Goal: Understand process/instructions

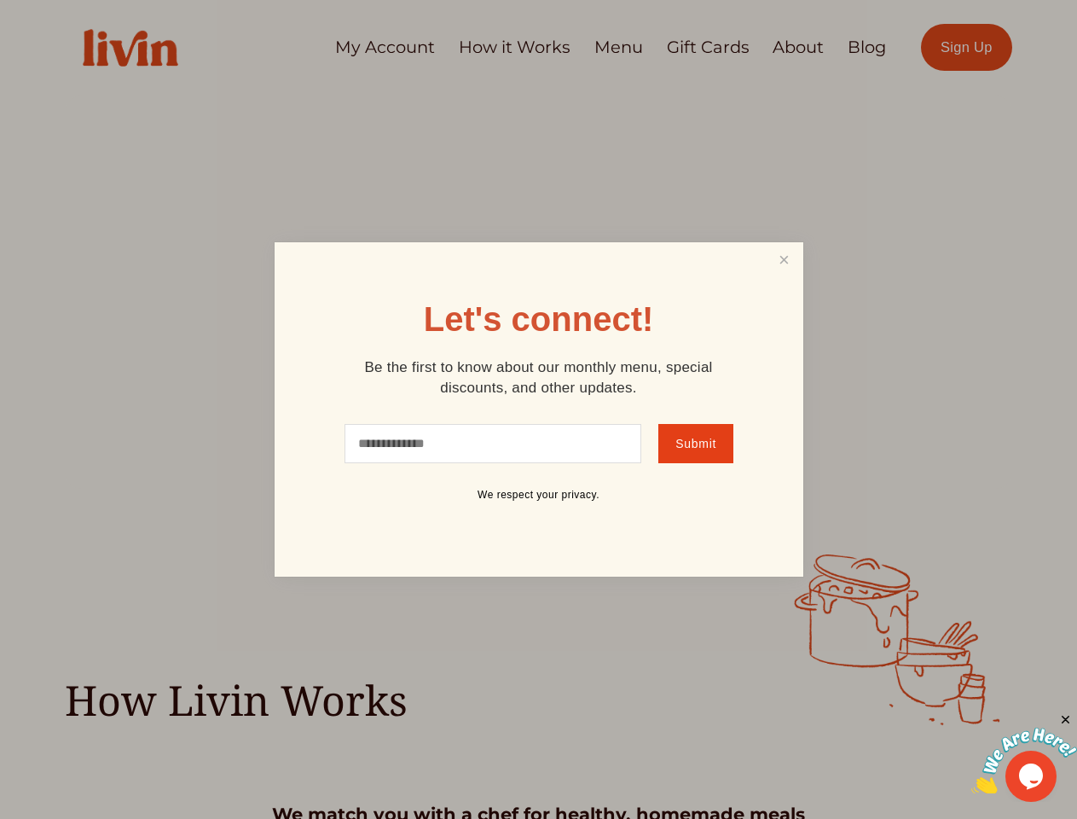
click at [784, 259] on link "Close" at bounding box center [783, 261] width 32 height 32
click at [1024, 752] on img at bounding box center [1024, 760] width 106 height 67
click at [1066, 720] on div "How Livin Works" at bounding box center [538, 640] width 1077 height 172
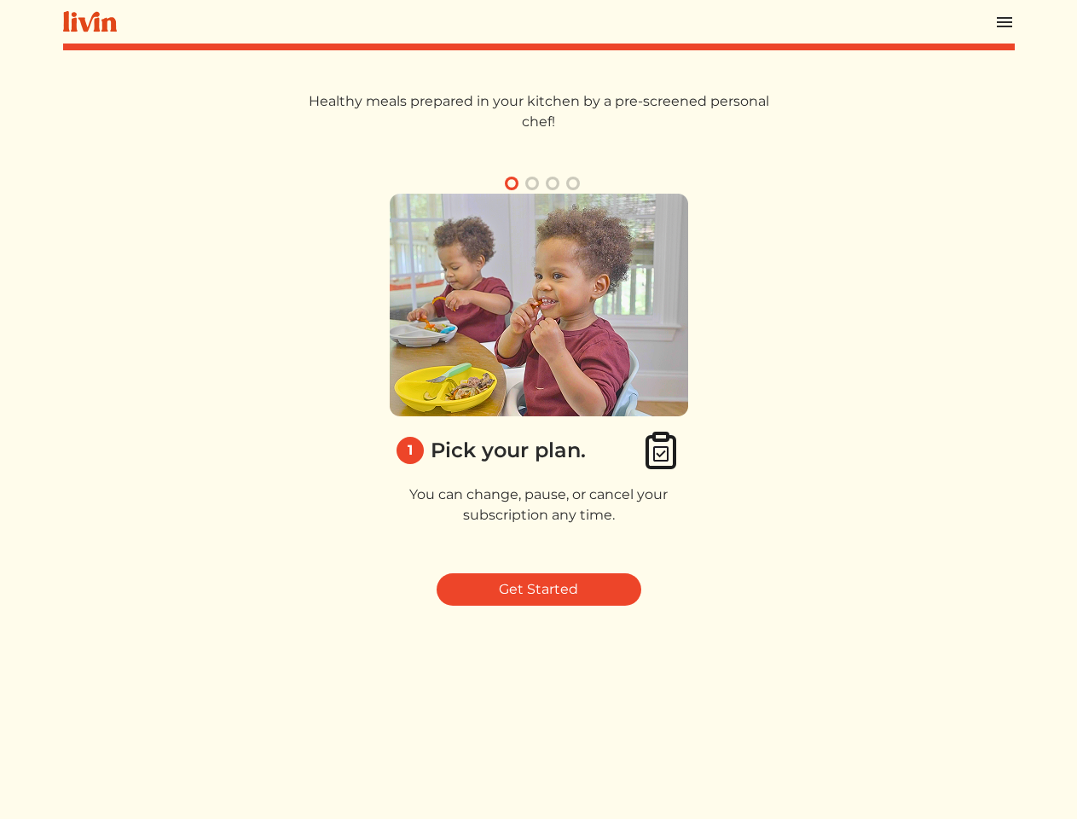
click at [538, 409] on img at bounding box center [539, 305] width 298 height 223
click at [1005, 21] on img at bounding box center [1004, 22] width 20 height 20
click at [532, 183] on button "button" at bounding box center [532, 183] width 20 height 20
click at [553, 183] on button "button" at bounding box center [552, 183] width 20 height 20
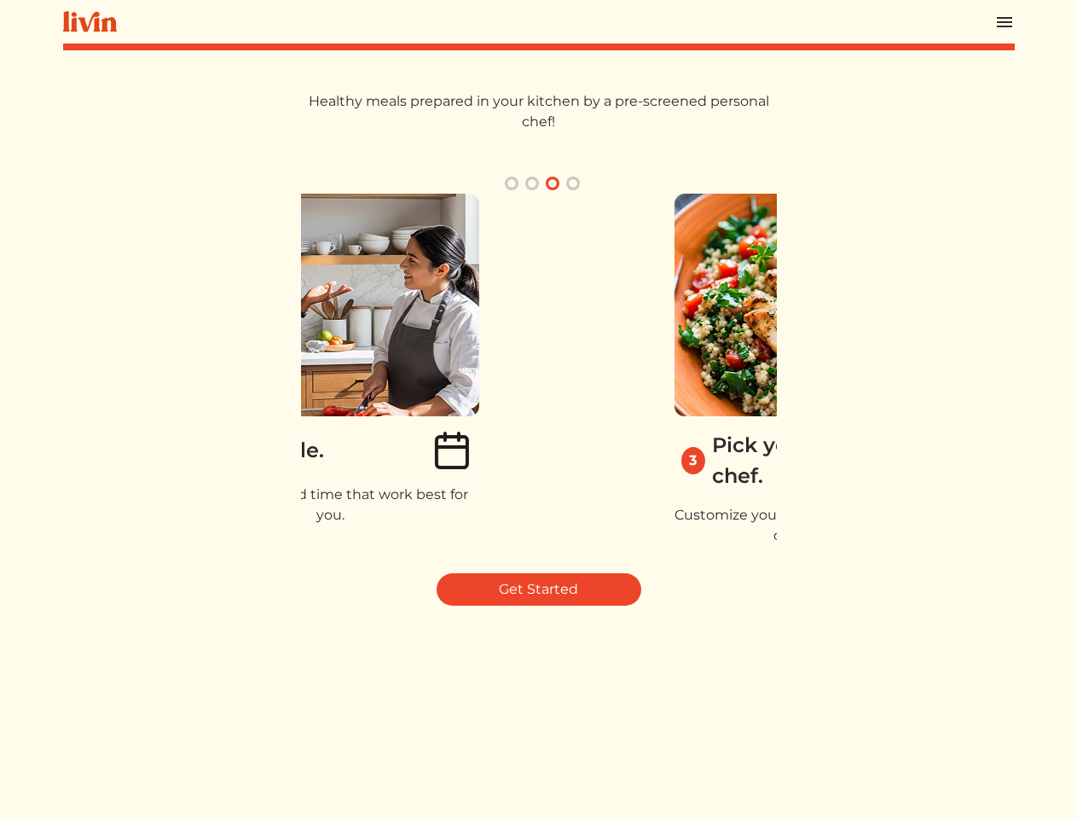
click at [573, 183] on button "button" at bounding box center [573, 183] width 20 height 20
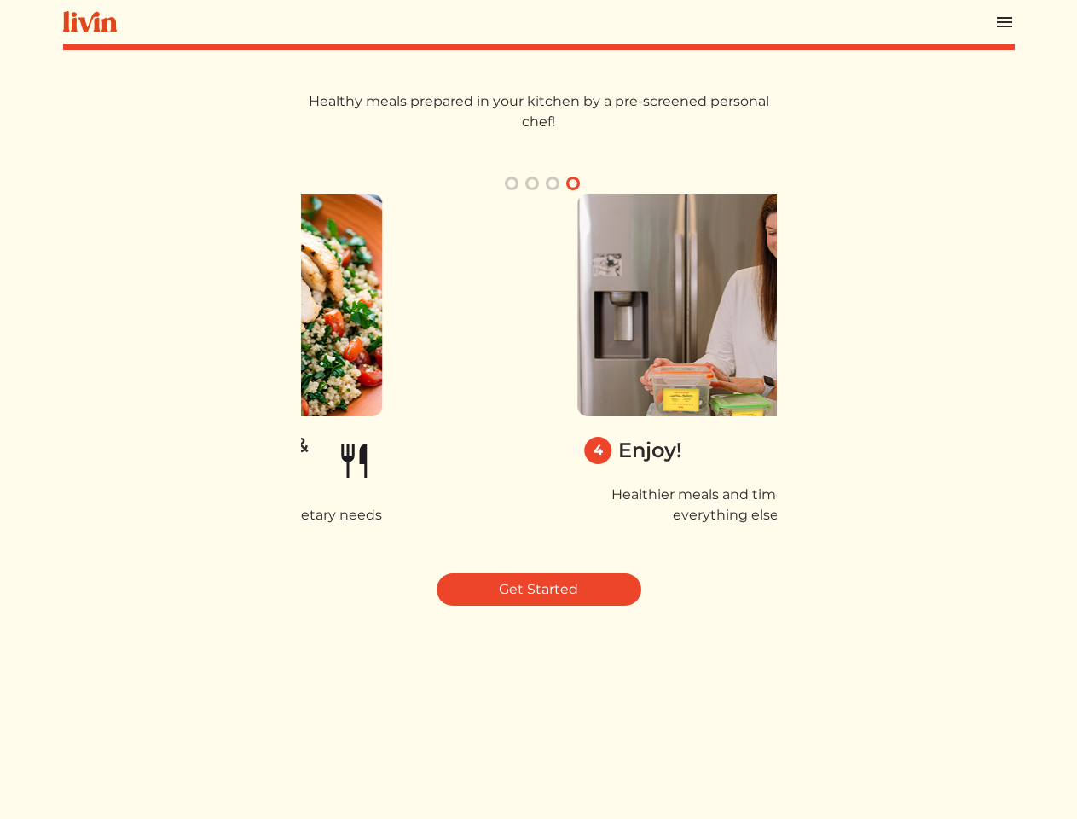
click at [539, 376] on div "4 Enjoy! Healthier meals and time back for everything else." at bounding box center [727, 377] width 476 height 366
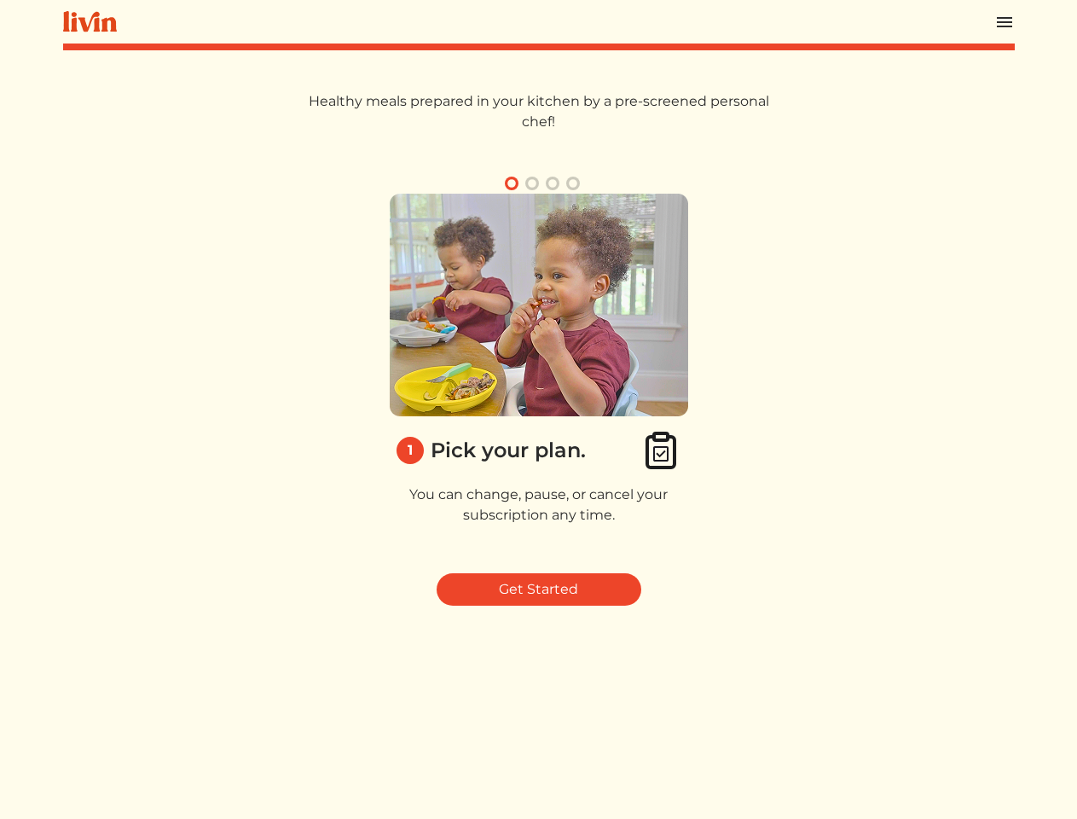
click at [538, 409] on img at bounding box center [539, 305] width 298 height 223
click at [1005, 21] on img at bounding box center [1004, 22] width 20 height 20
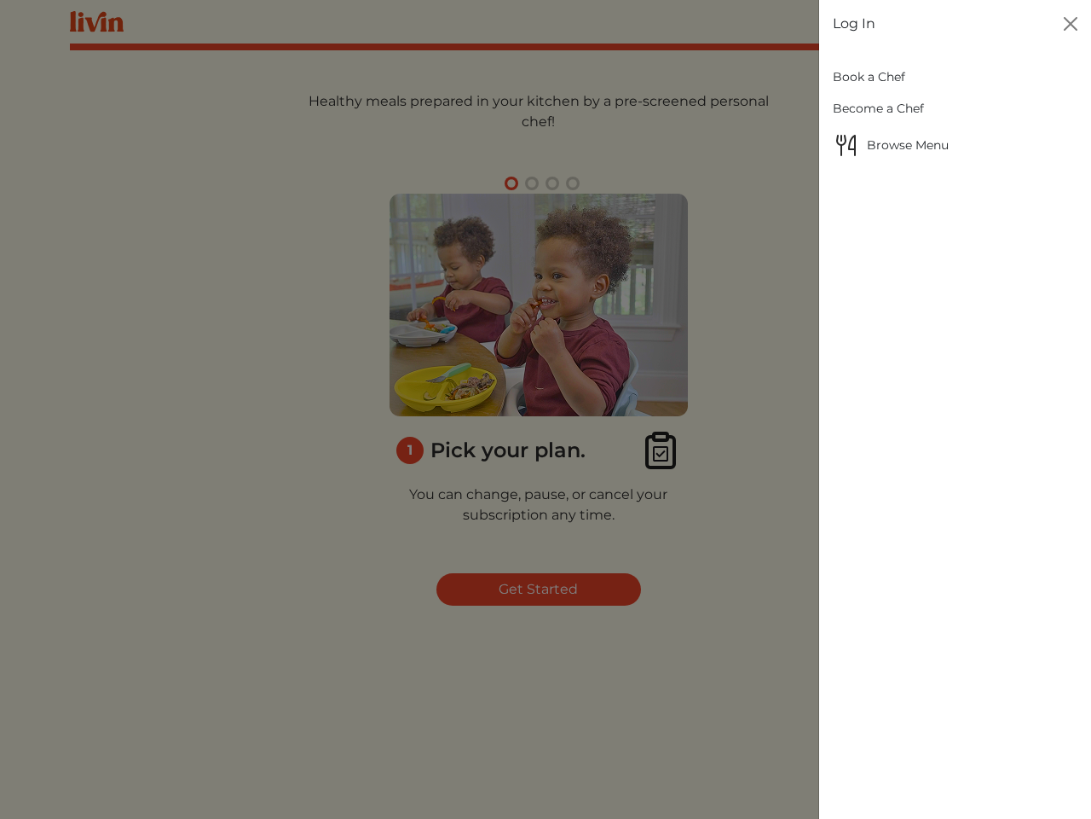
click at [512, 183] on div at bounding box center [545, 409] width 1091 height 819
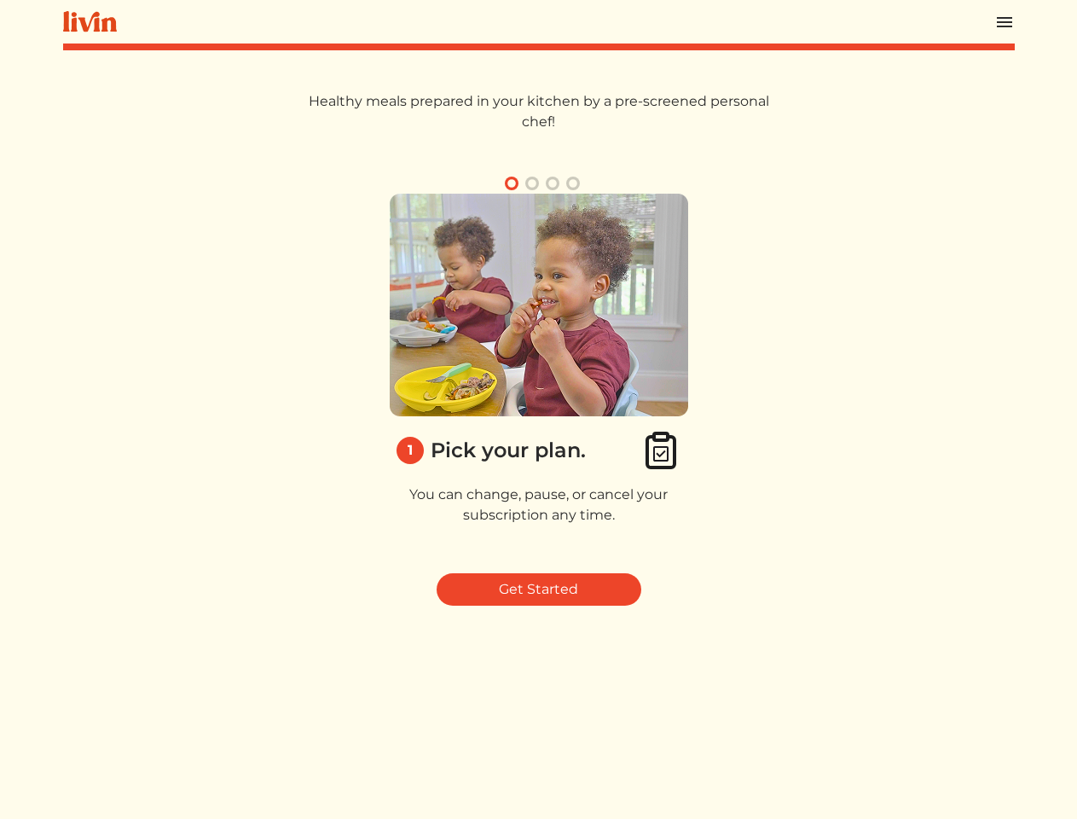
click at [532, 183] on button "button" at bounding box center [532, 183] width 20 height 20
